Goal: Transaction & Acquisition: Download file/media

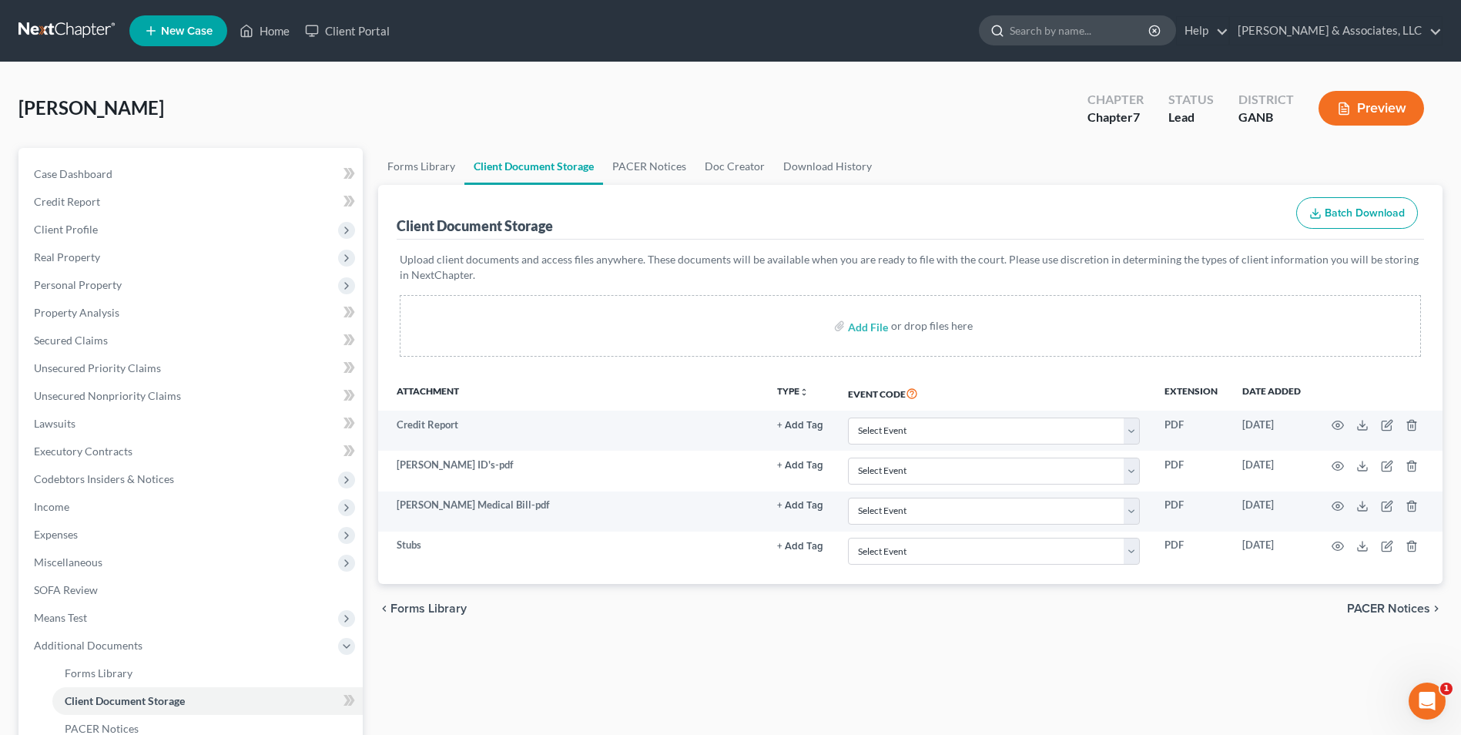
click at [1046, 29] on input "search" at bounding box center [1080, 30] width 141 height 29
type input "[PERSON_NAME]"
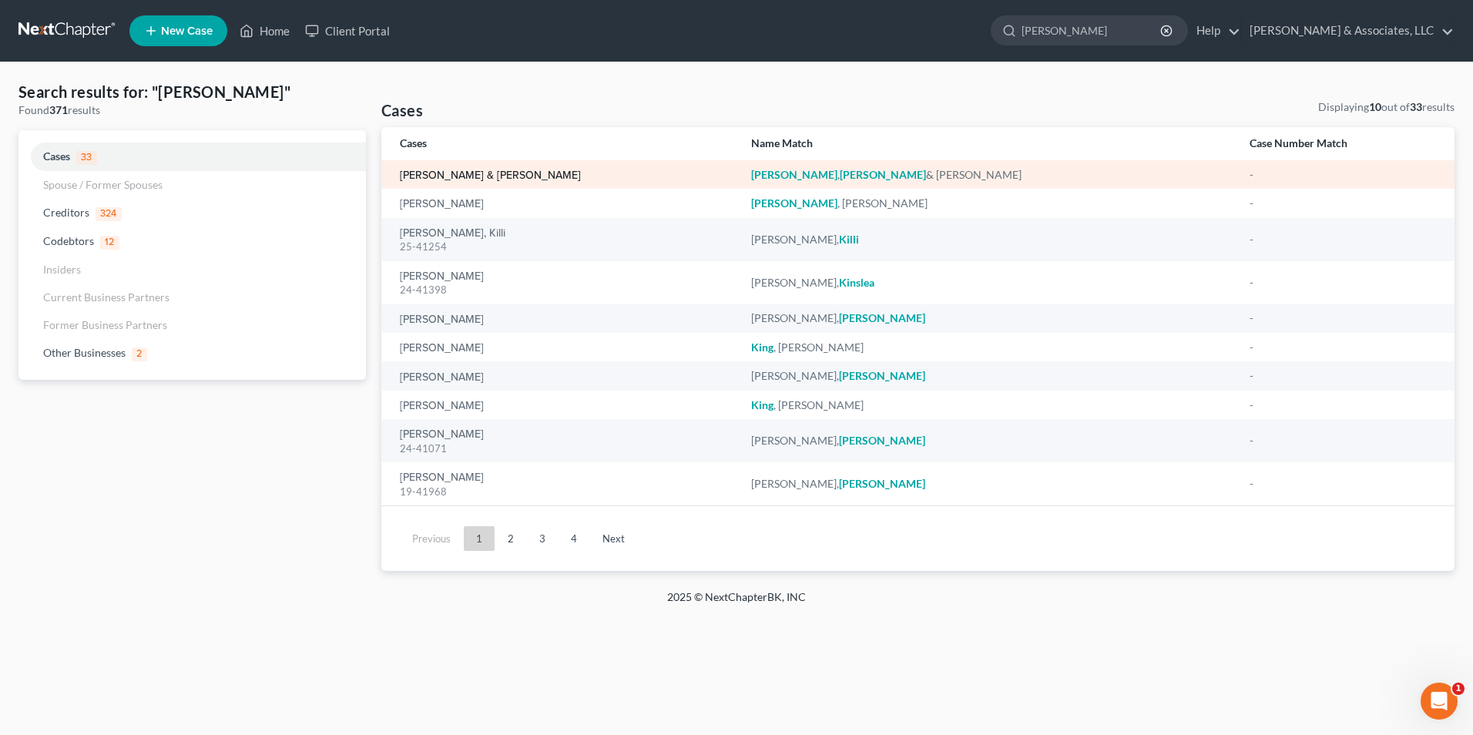
click at [487, 176] on link "[PERSON_NAME] & [PERSON_NAME]" at bounding box center [490, 175] width 181 height 11
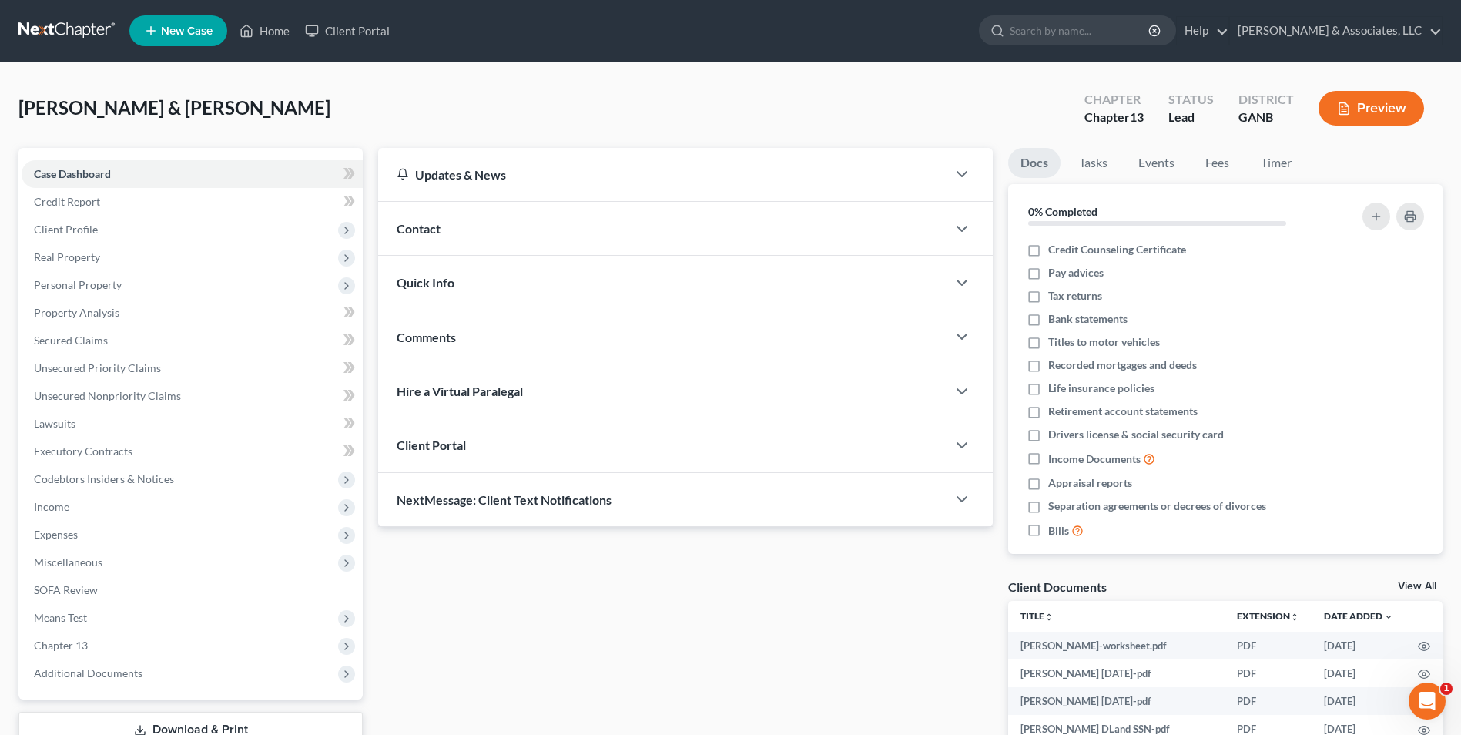
click at [1414, 579] on div "Client Documents View All" at bounding box center [1225, 590] width 434 height 22
click at [1428, 587] on link "View All" at bounding box center [1417, 586] width 39 height 11
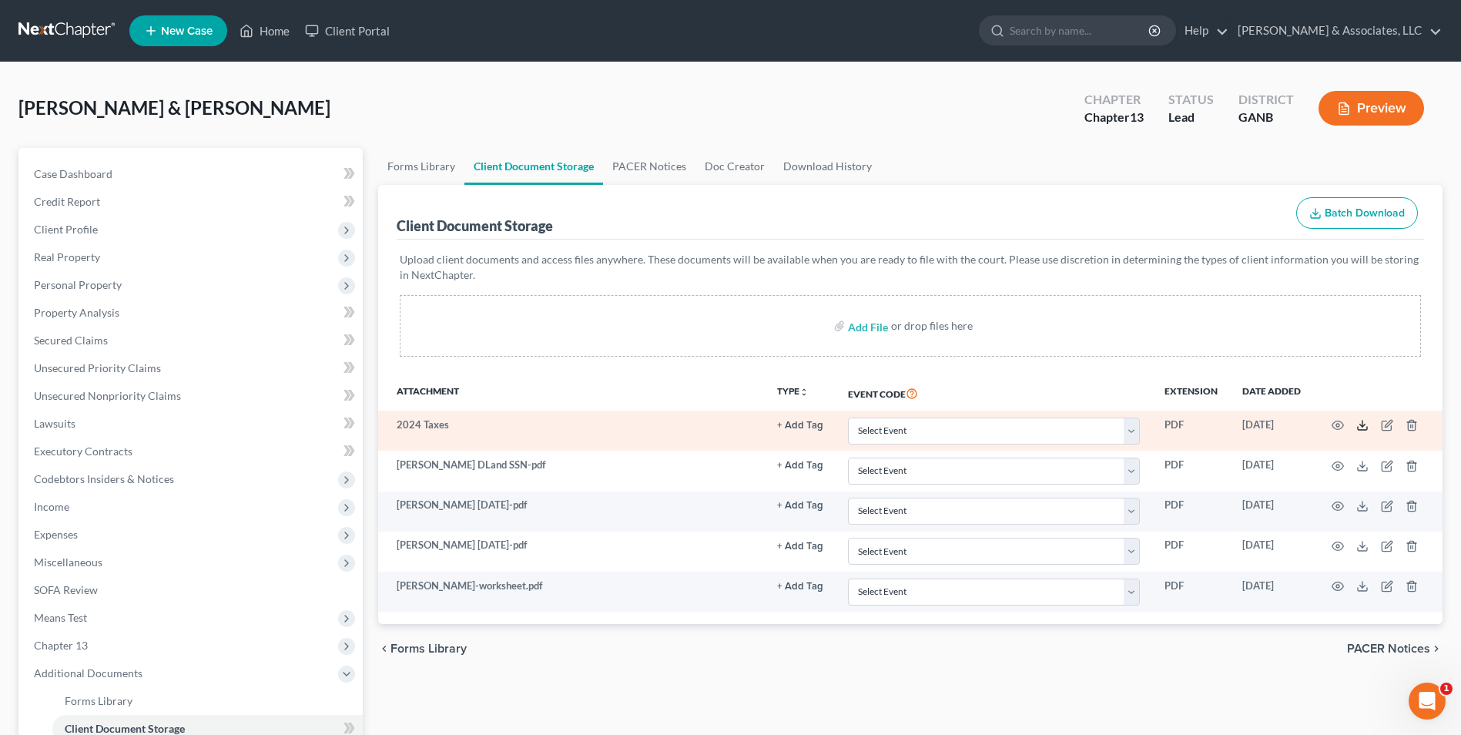
click at [1357, 424] on icon at bounding box center [1363, 425] width 12 height 12
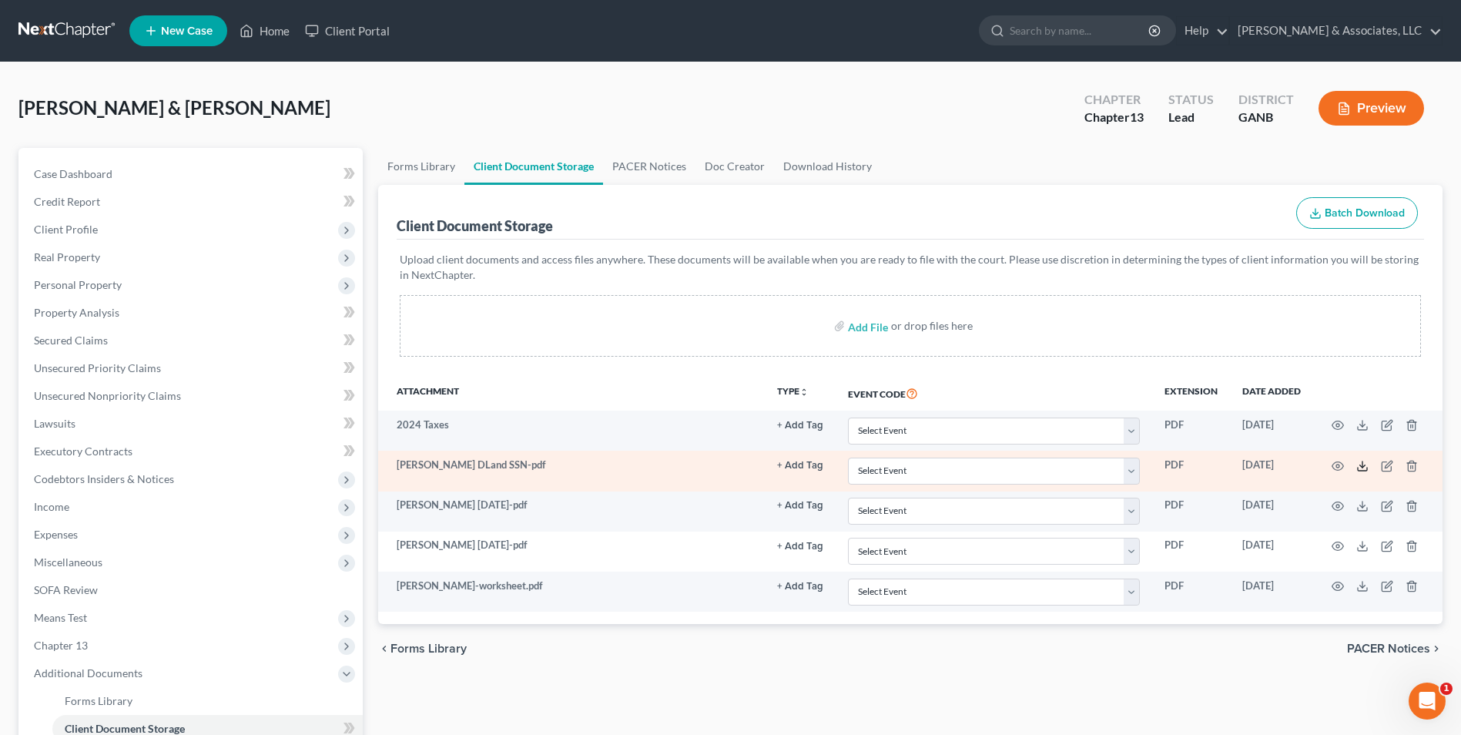
click at [1364, 468] on icon at bounding box center [1363, 466] width 12 height 12
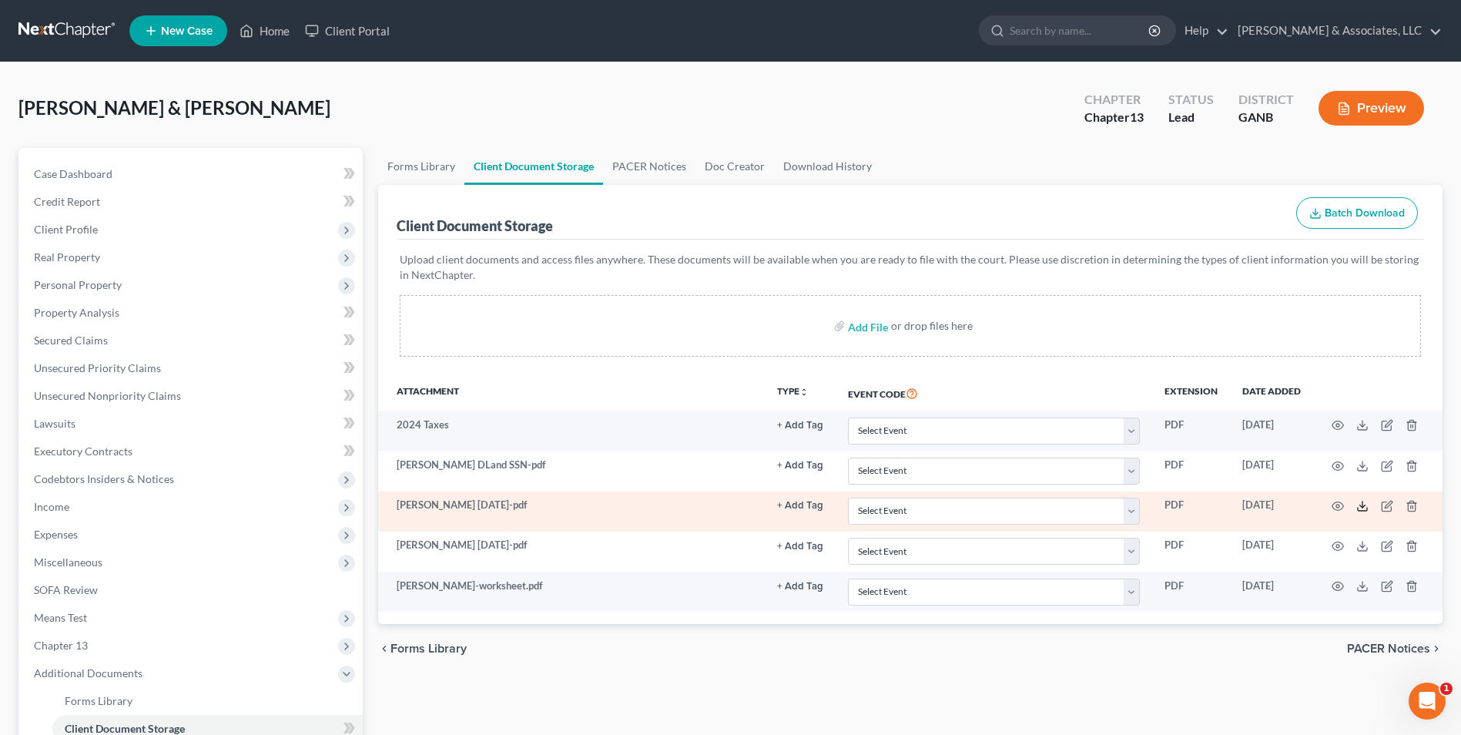
click at [1360, 504] on icon at bounding box center [1363, 506] width 12 height 12
